Goal: Task Accomplishment & Management: Complete application form

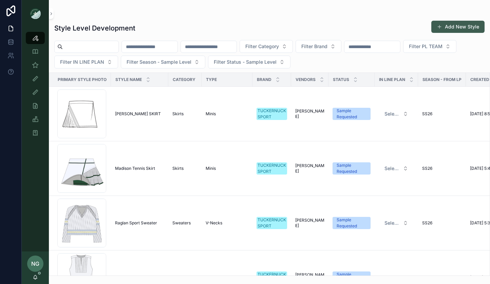
click at [463, 29] on button "Add New Style" at bounding box center [457, 27] width 53 height 12
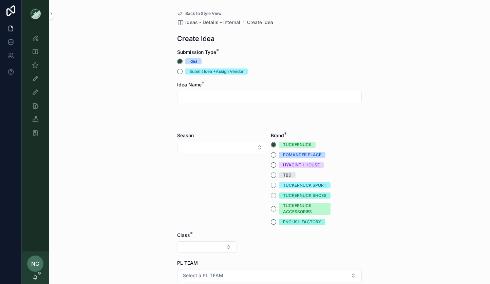
click at [228, 95] on input "scrollable content" at bounding box center [269, 97] width 184 height 10
type input "**********"
click at [237, 149] on button "Select Button" at bounding box center [222, 148] width 91 height 12
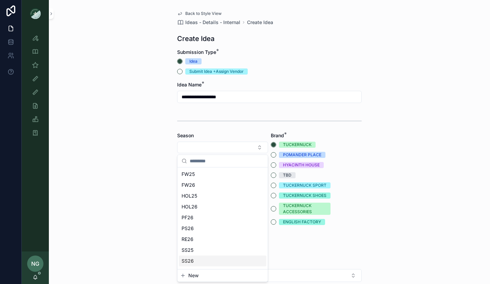
click at [208, 258] on div "SS26" at bounding box center [223, 261] width 88 height 11
drag, startPoint x: 274, startPoint y: 174, endPoint x: 248, endPoint y: 189, distance: 29.7
click at [274, 174] on button "TBD" at bounding box center [273, 175] width 5 height 5
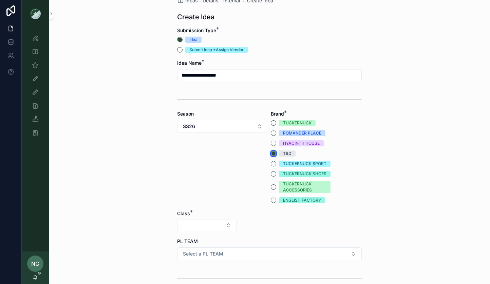
scroll to position [38, 0]
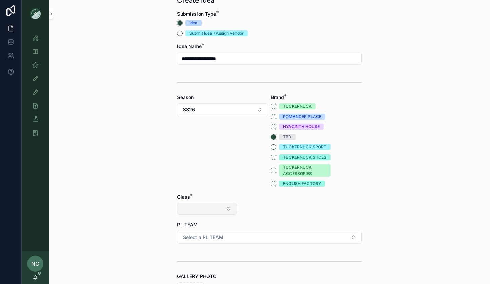
drag, startPoint x: 219, startPoint y: 211, endPoint x: 213, endPoint y: 208, distance: 7.0
click at [218, 211] on button "Select Button" at bounding box center [207, 209] width 60 height 12
click at [185, 270] on span "Clothing" at bounding box center [178, 268] width 18 height 7
click at [272, 213] on button "Select Button" at bounding box center [270, 209] width 60 height 12
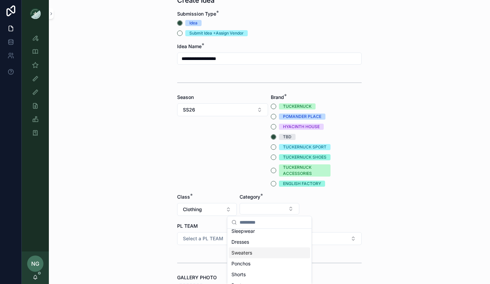
scroll to position [40, 0]
click at [263, 237] on div "Dresses" at bounding box center [269, 239] width 81 height 11
click at [333, 213] on button "Select Button" at bounding box center [332, 209] width 60 height 12
drag, startPoint x: 400, startPoint y: 105, endPoint x: 218, endPoint y: 1, distance: 209.4
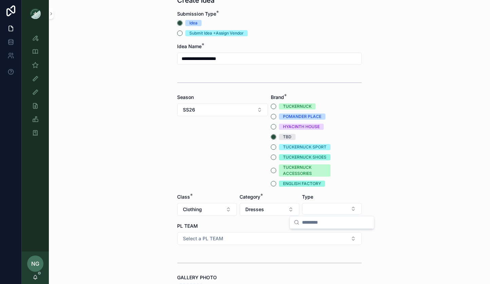
click at [400, 106] on div "**********" at bounding box center [269, 104] width 441 height 284
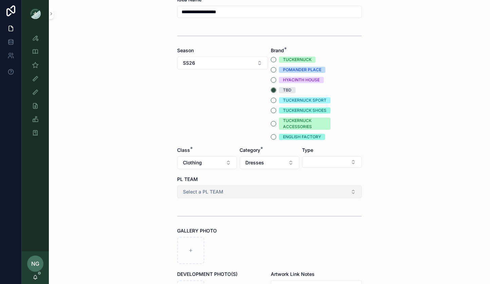
scroll to position [90, 0]
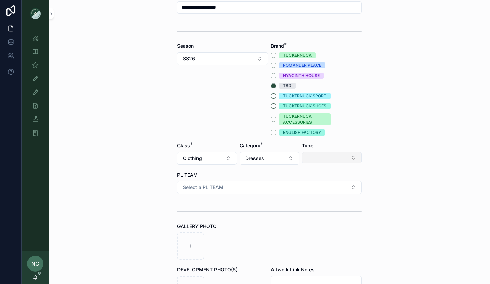
click at [332, 161] on button "Select Button" at bounding box center [332, 158] width 60 height 12
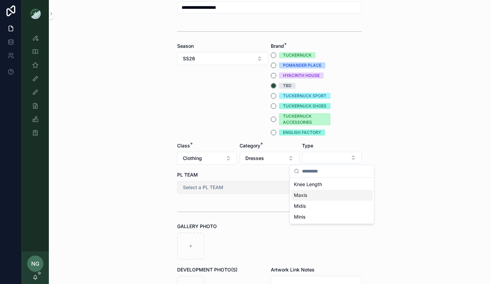
drag, startPoint x: 323, startPoint y: 197, endPoint x: 245, endPoint y: 194, distance: 78.1
click at [322, 197] on div "Maxis" at bounding box center [331, 195] width 81 height 11
click at [235, 190] on button "Select a PL TEAM" at bounding box center [269, 187] width 185 height 13
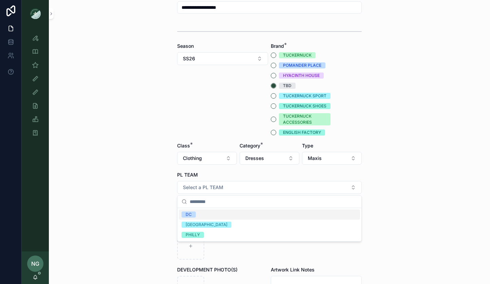
click at [219, 216] on div "DC" at bounding box center [269, 215] width 181 height 10
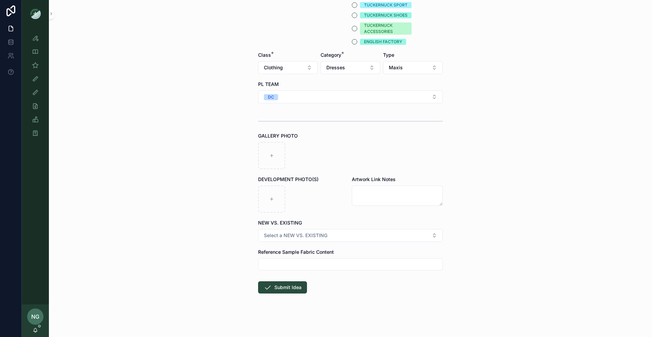
scroll to position [181, 0]
click at [274, 235] on span "Select a NEW VS. EXISTING" at bounding box center [295, 235] width 63 height 7
click at [279, 270] on div "EXISTING BODY" at bounding box center [281, 272] width 31 height 6
click at [267, 272] on icon "scrollable content" at bounding box center [267, 287] width 8 height 8
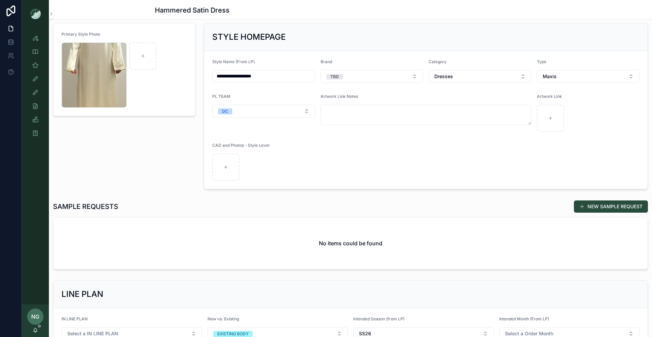
scroll to position [35, 0]
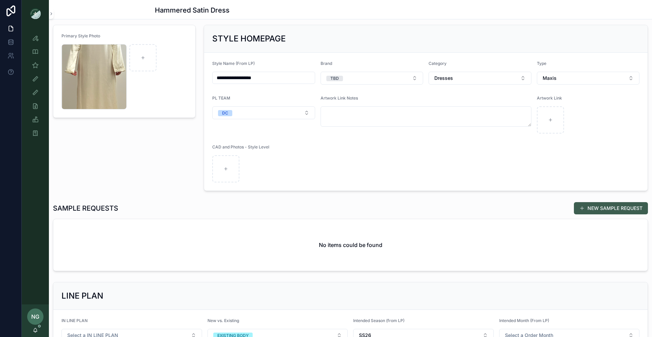
click at [490, 208] on button "NEW SAMPLE REQUEST" at bounding box center [610, 208] width 74 height 12
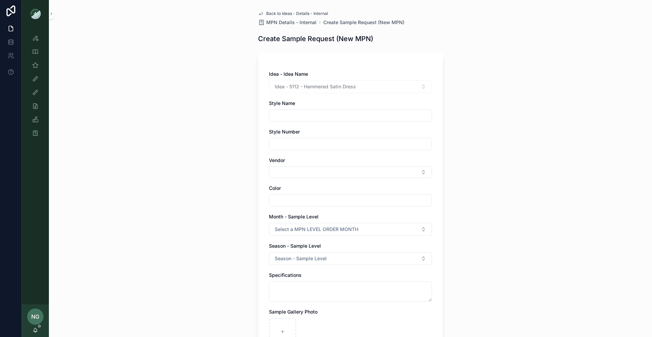
click at [291, 112] on input "scrollable content" at bounding box center [350, 116] width 162 height 10
click at [281, 139] on input "scrollable content" at bounding box center [350, 144] width 162 height 10
paste input "*******"
type input "*******"
click at [309, 174] on button "Select Button" at bounding box center [350, 172] width 163 height 12
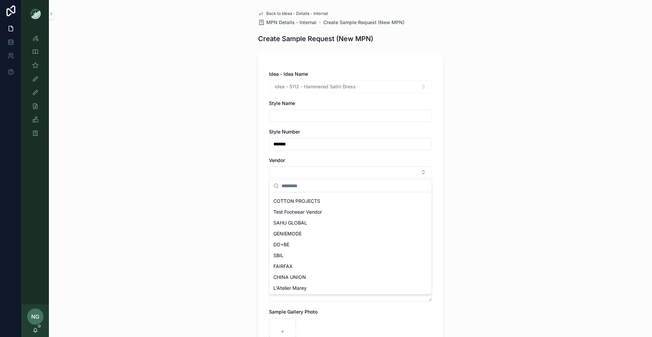
scroll to position [98, 0]
click at [305, 251] on div "DO+BE" at bounding box center [349, 253] width 159 height 11
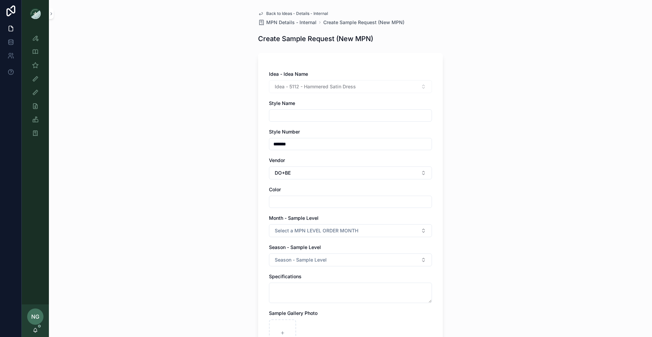
click at [303, 204] on input "scrollable content" at bounding box center [350, 202] width 162 height 10
type input "*****"
drag, startPoint x: 142, startPoint y: 216, endPoint x: 262, endPoint y: 245, distance: 123.0
click at [145, 217] on div "Back to Ideas - Details - Internal MPN Details - Internal Create Sample Request…" at bounding box center [350, 168] width 603 height 337
click at [281, 227] on span "Select a MPN LEVEL ORDER MONTH" at bounding box center [316, 230] width 83 height 7
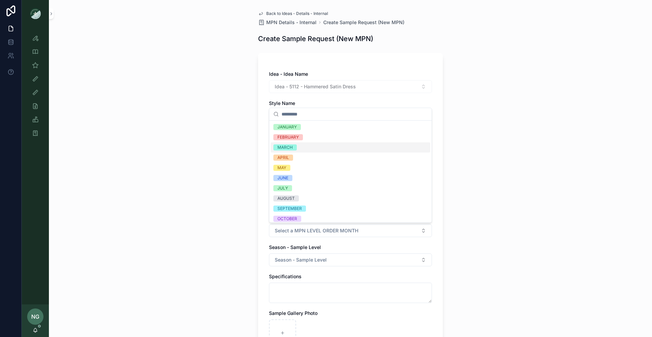
drag, startPoint x: 312, startPoint y: 146, endPoint x: 323, endPoint y: 244, distance: 98.3
click at [312, 146] on div "MARCH" at bounding box center [349, 147] width 159 height 10
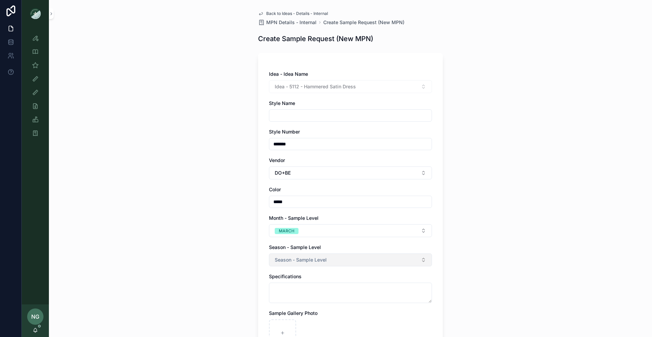
click at [316, 254] on button "Season - Sample Level" at bounding box center [350, 259] width 163 height 13
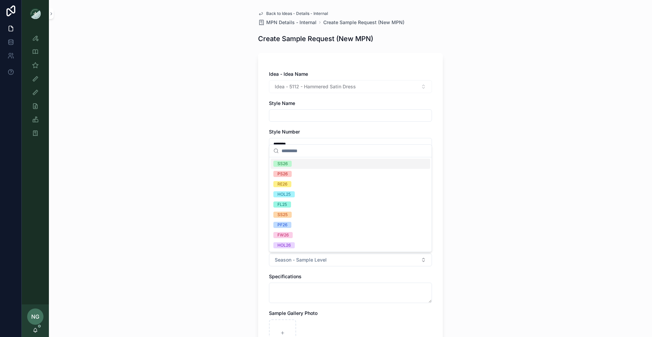
click at [314, 165] on div "SS26" at bounding box center [349, 163] width 159 height 10
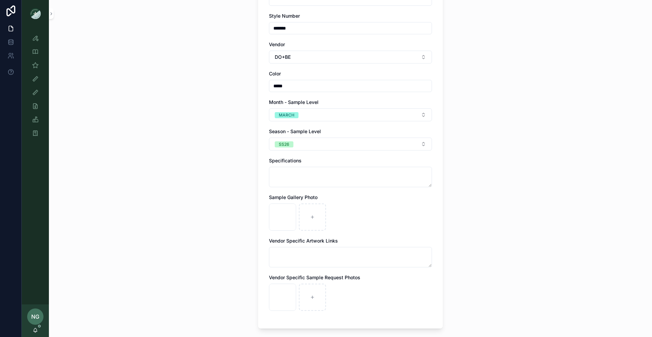
scroll to position [174, 0]
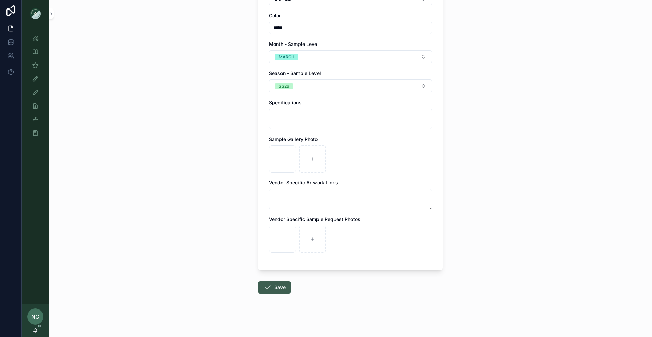
click at [278, 272] on button "Save" at bounding box center [274, 287] width 33 height 12
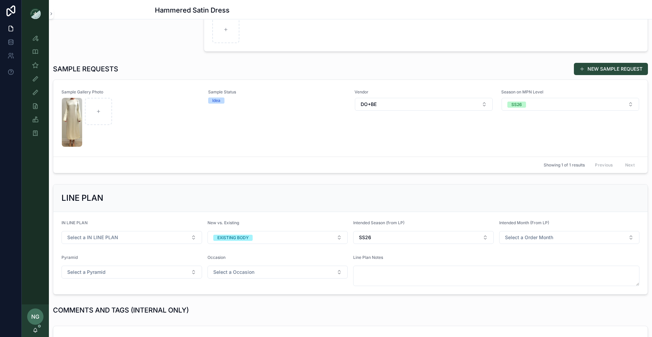
click at [223, 122] on div "Sample Status Idea" at bounding box center [277, 118] width 138 height 58
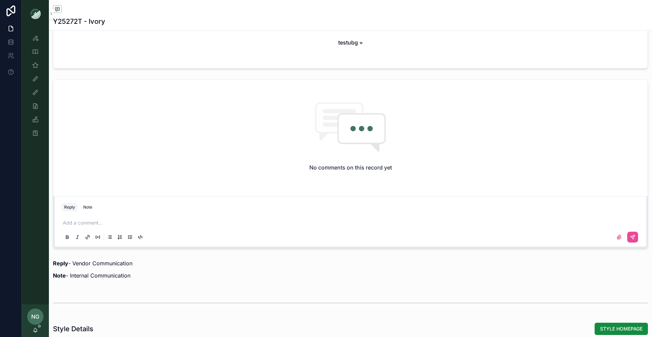
scroll to position [255, 0]
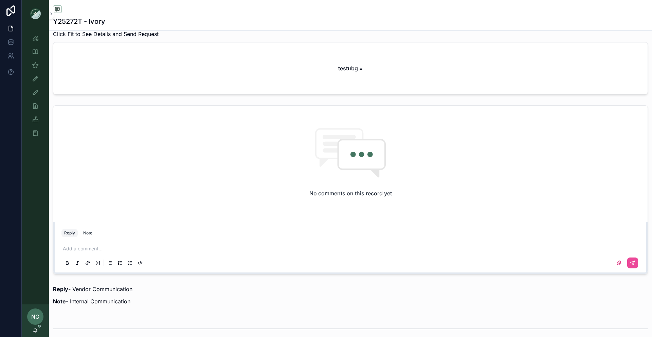
drag, startPoint x: 148, startPoint y: 254, endPoint x: 126, endPoint y: 245, distance: 23.4
click at [148, 254] on div "Add a comment..." at bounding box center [350, 255] width 578 height 29
click at [84, 235] on button "Note" at bounding box center [87, 233] width 15 height 8
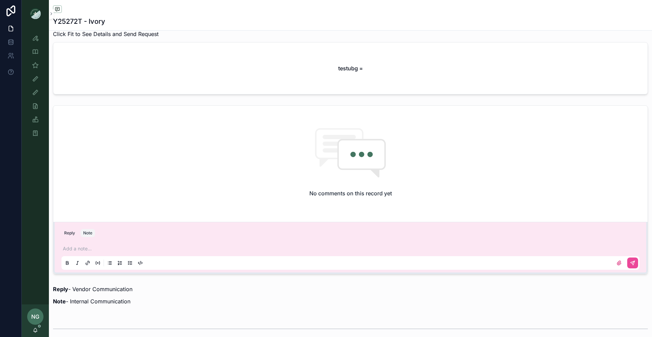
click at [99, 247] on p "scrollable content" at bounding box center [352, 248] width 578 height 7
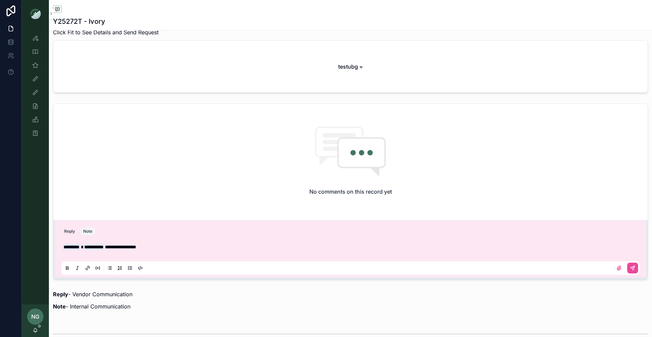
click at [490, 262] on div "scrollable content" at bounding box center [623, 267] width 27 height 11
click at [490, 264] on div "scrollable content" at bounding box center [623, 267] width 27 height 11
click at [490, 265] on icon "scrollable content" at bounding box center [631, 267] width 5 height 5
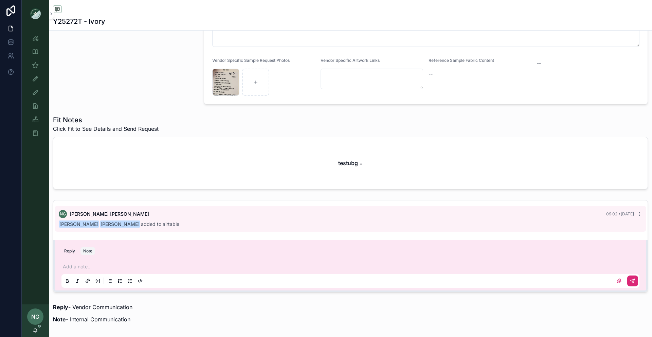
scroll to position [67, 0]
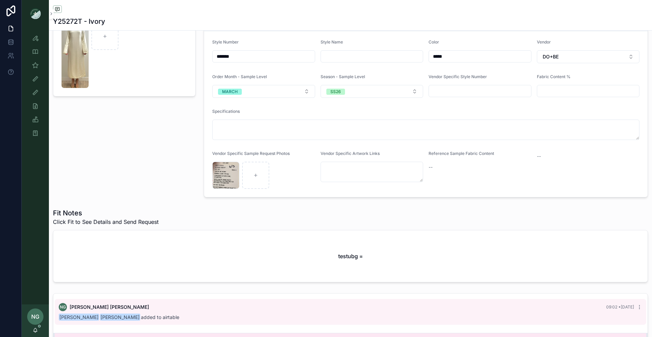
click at [188, 252] on div "testubg =" at bounding box center [350, 256] width 594 height 52
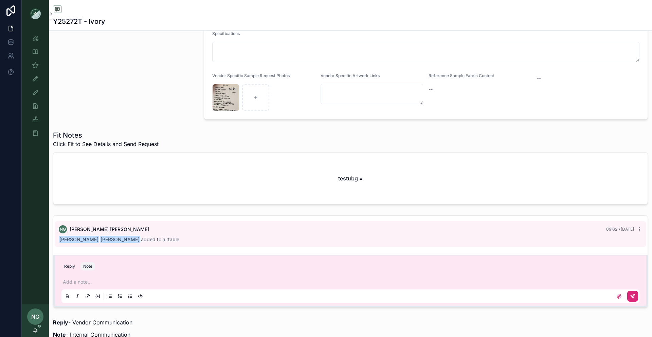
scroll to position [126, 0]
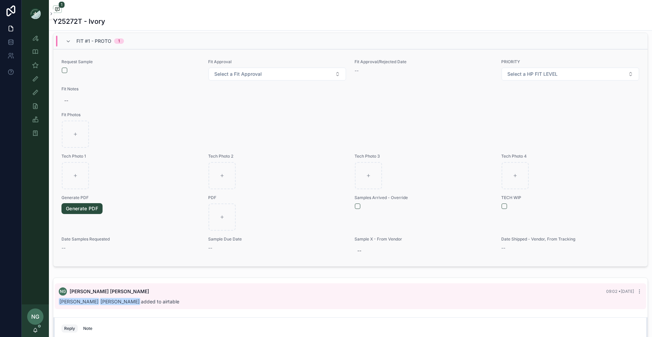
scroll to position [262, 0]
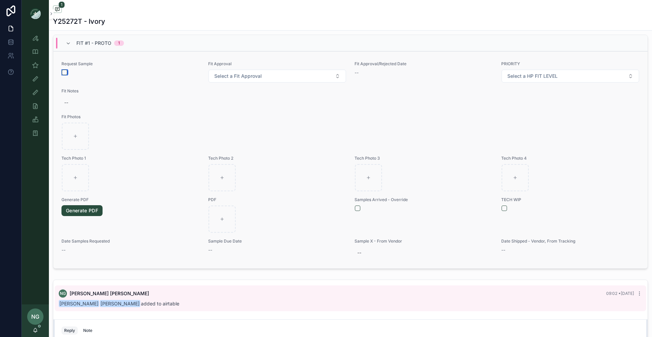
click at [66, 73] on button "scrollable content" at bounding box center [64, 72] width 5 height 5
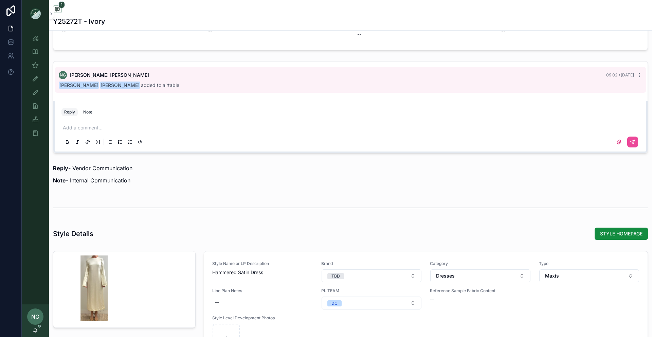
scroll to position [579, 0]
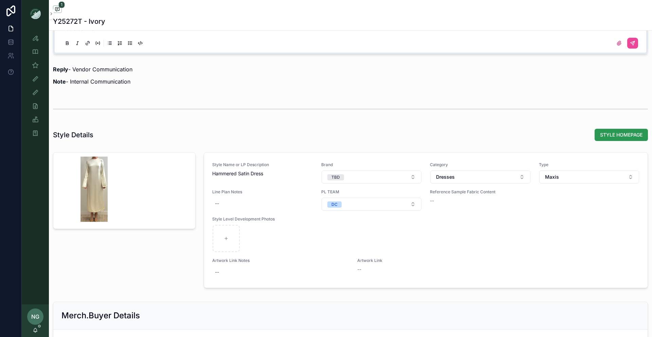
click at [601, 132] on span "STYLE HOMEPAGE" at bounding box center [621, 134] width 42 height 7
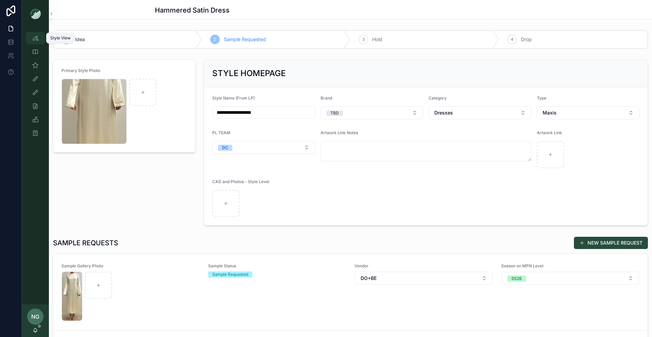
drag, startPoint x: 35, startPoint y: 39, endPoint x: 30, endPoint y: 39, distance: 4.4
click at [35, 39] on icon "scrollable content" at bounding box center [35, 38] width 7 height 7
